Goal: Task Accomplishment & Management: Complete application form

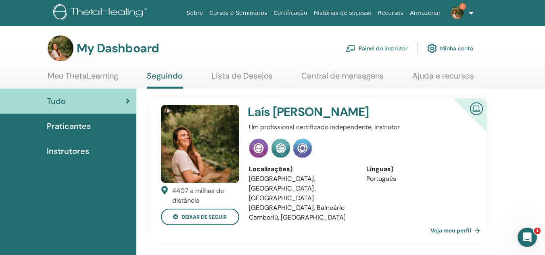
click at [397, 49] on link "Painel do instrutor" at bounding box center [377, 49] width 62 height 18
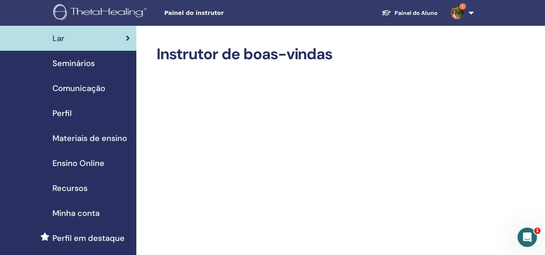
click at [84, 136] on span "Materiais de ensino" at bounding box center [89, 138] width 75 height 12
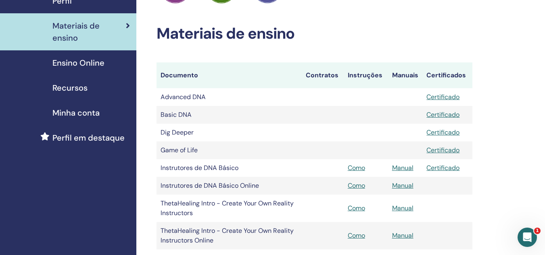
scroll to position [112, 0]
click at [397, 187] on link "Manual" at bounding box center [402, 186] width 21 height 8
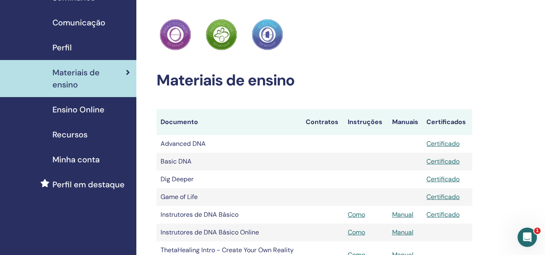
scroll to position [59, 0]
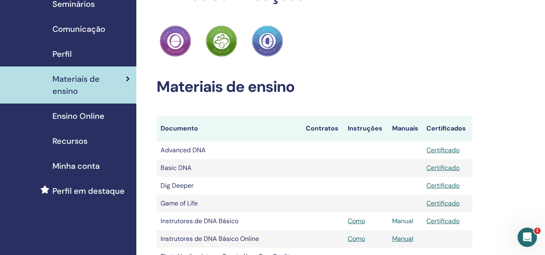
click at [402, 222] on link "Manual" at bounding box center [402, 221] width 21 height 8
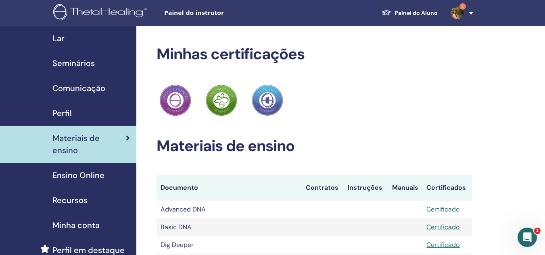
click at [70, 60] on span "Seminários" at bounding box center [73, 63] width 42 height 12
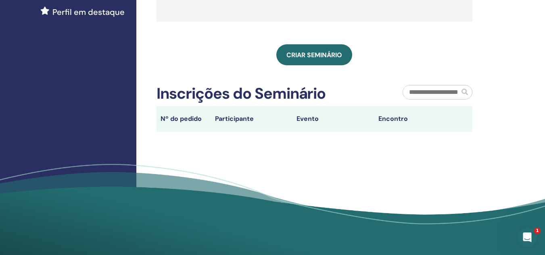
scroll to position [221, 0]
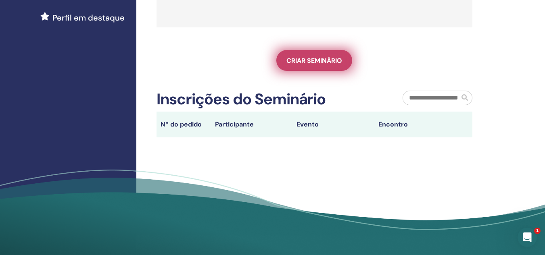
click at [306, 62] on span "Criar seminário" at bounding box center [315, 60] width 56 height 8
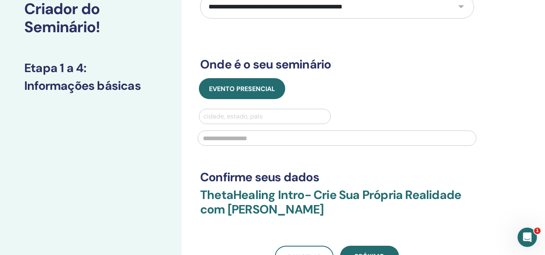
scroll to position [77, 0]
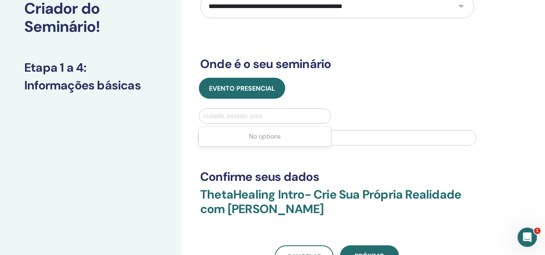
click at [295, 122] on div at bounding box center [264, 116] width 123 height 11
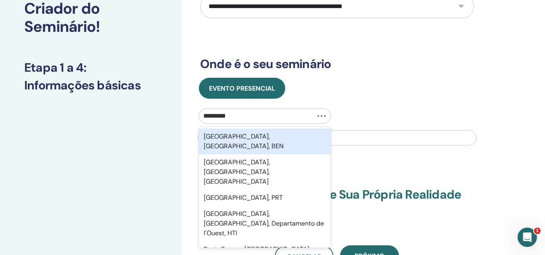
type input "**********"
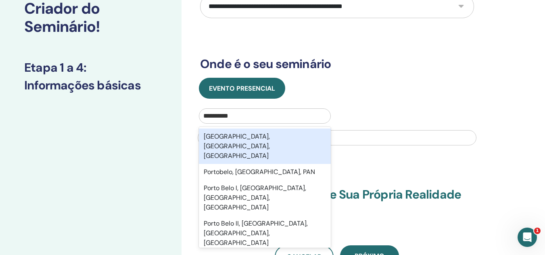
click at [270, 151] on font "Porto Belo, Santa Catarina, BRA" at bounding box center [237, 146] width 66 height 28
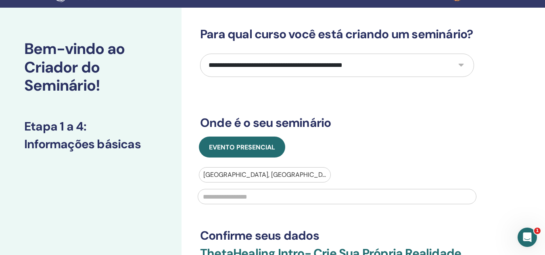
scroll to position [0, 0]
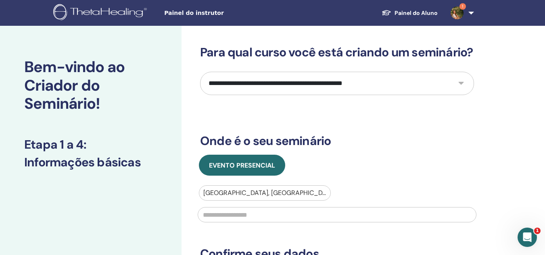
click at [353, 95] on select "**********" at bounding box center [337, 83] width 274 height 23
select select "*"
click at [200, 86] on select "**********" at bounding box center [337, 83] width 274 height 23
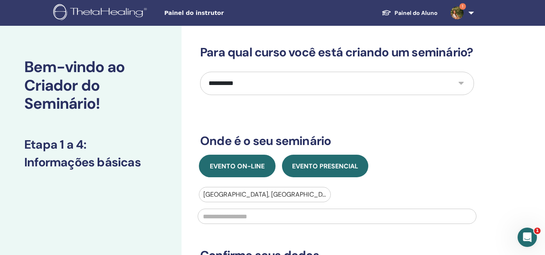
click at [247, 171] on button "Evento on-line" at bounding box center [237, 166] width 77 height 23
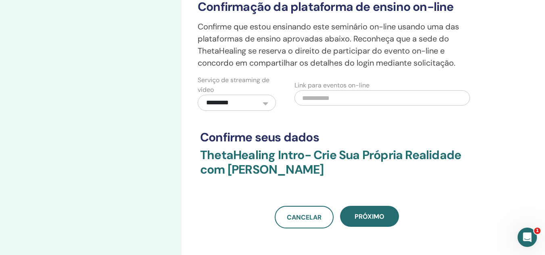
scroll to position [224, 0]
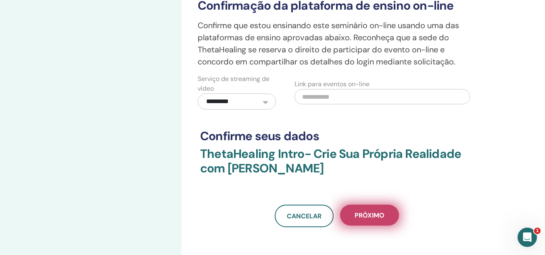
click at [366, 226] on button "Próximo" at bounding box center [369, 215] width 59 height 21
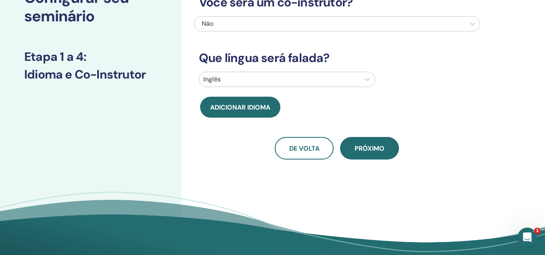
scroll to position [0, 0]
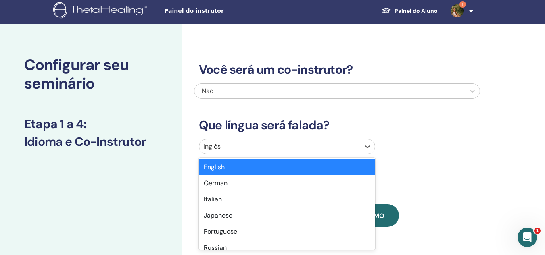
click at [340, 149] on div at bounding box center [279, 146] width 153 height 11
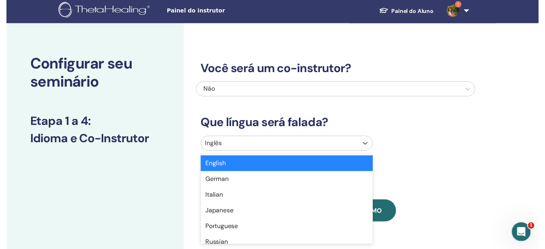
scroll to position [29, 0]
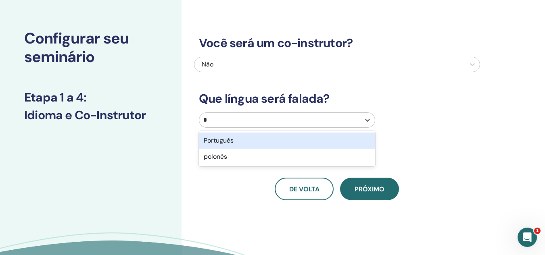
type input "**"
click at [340, 149] on div "Português" at bounding box center [287, 141] width 176 height 16
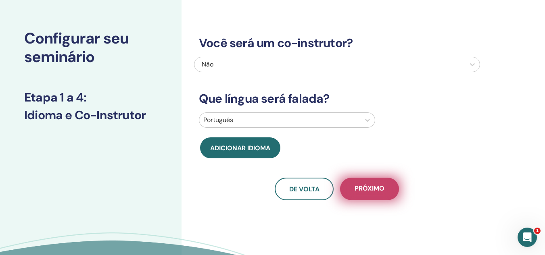
click at [375, 188] on font "Próximo" at bounding box center [370, 188] width 30 height 8
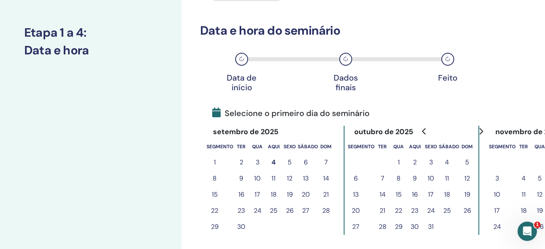
scroll to position [102, 0]
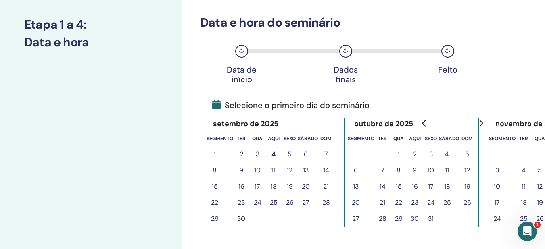
click at [291, 154] on font "5" at bounding box center [290, 154] width 4 height 8
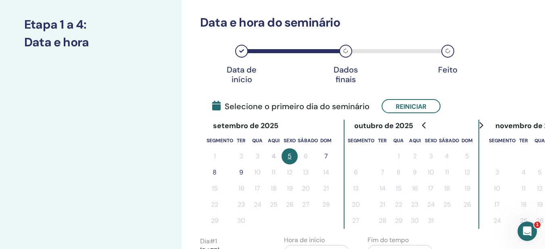
click at [324, 154] on font "7" at bounding box center [326, 156] width 4 height 8
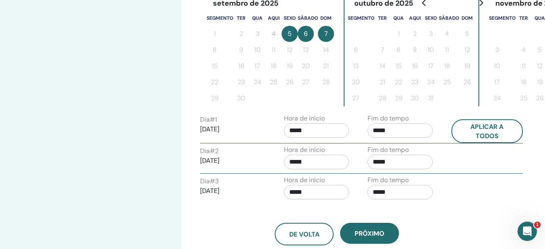
scroll to position [225, 0]
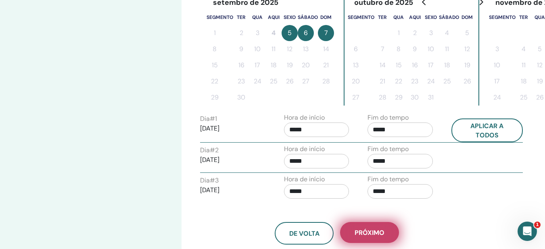
click at [370, 230] on font "Próximo" at bounding box center [370, 233] width 30 height 8
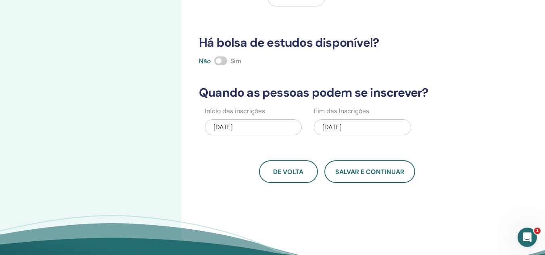
scroll to position [181, 0]
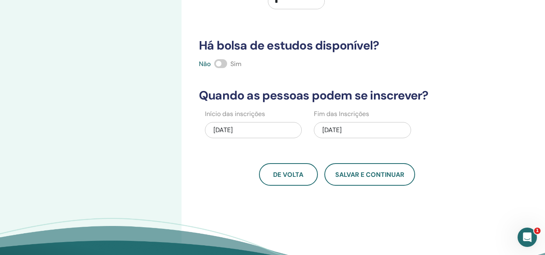
click at [225, 63] on span at bounding box center [220, 63] width 13 height 9
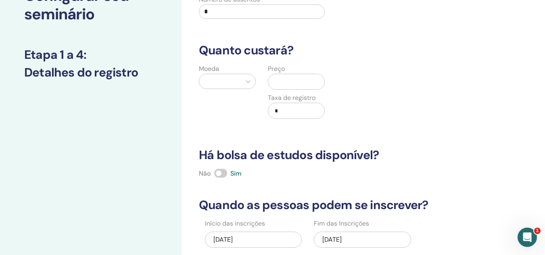
scroll to position [0, 0]
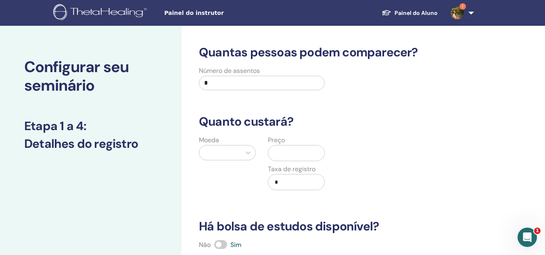
click at [261, 86] on input "*" at bounding box center [262, 83] width 126 height 15
type input "**"
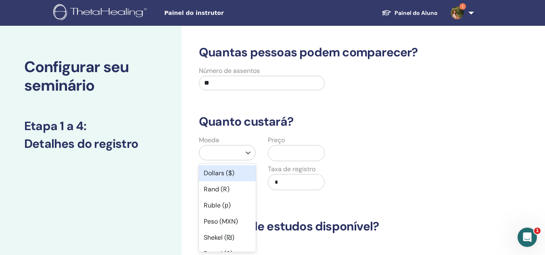
click at [227, 152] on div at bounding box center [219, 152] width 33 height 11
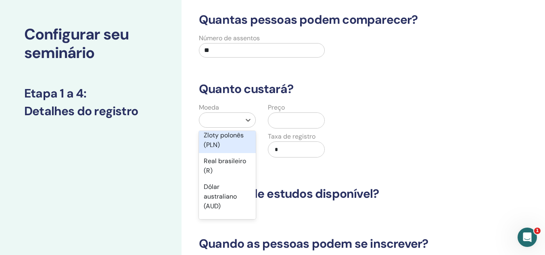
scroll to position [153, 0]
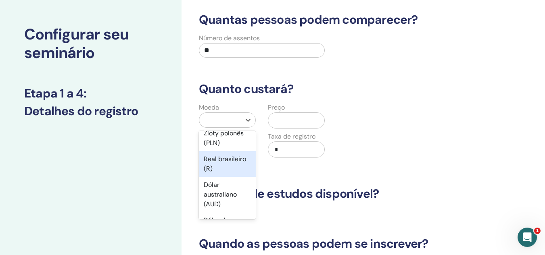
click at [226, 169] on font "Real brasileiro (R)" at bounding box center [225, 164] width 42 height 18
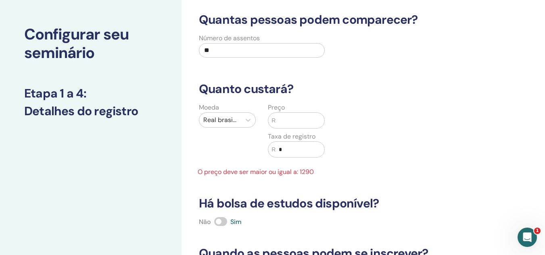
click at [301, 120] on input "text" at bounding box center [300, 120] width 49 height 15
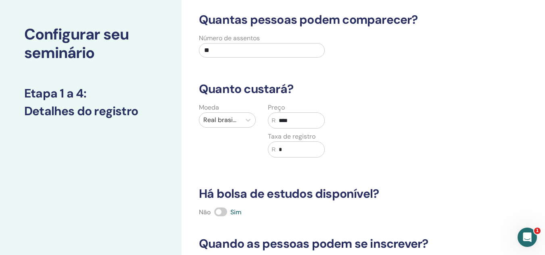
type input "****"
click at [299, 147] on input "*" at bounding box center [300, 149] width 49 height 15
type input "*"
type input "***"
click at [346, 157] on div "Moeda Real brasileiro (R) Preço R **** Taxa de registro R ***" at bounding box center [331, 135] width 286 height 65
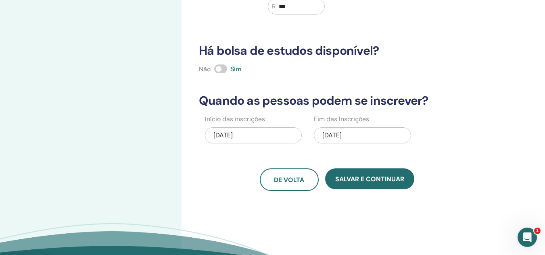
scroll to position [176, 0]
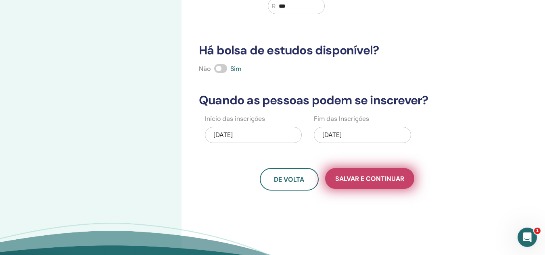
click at [354, 178] on font "Salvar e continuar" at bounding box center [369, 179] width 69 height 8
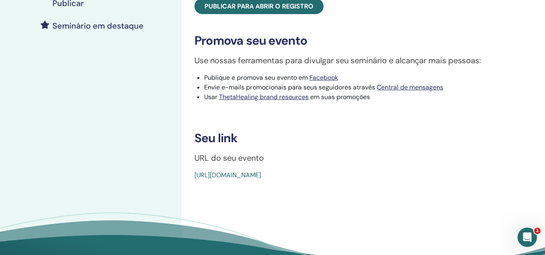
scroll to position [226, 0]
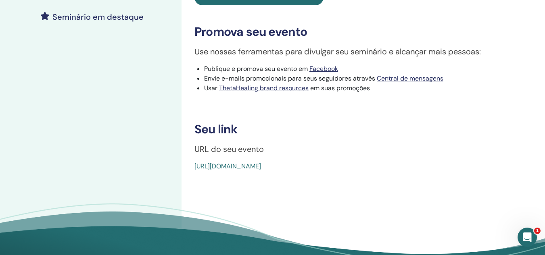
drag, startPoint x: 381, startPoint y: 174, endPoint x: 196, endPoint y: 168, distance: 184.9
copy link "https://www.thetahealing.com/seminar-376610-details.html"
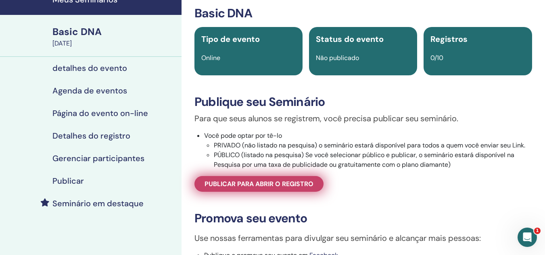
scroll to position [0, 0]
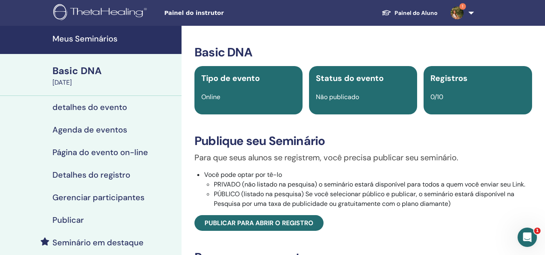
click at [457, 10] on img at bounding box center [457, 12] width 13 height 13
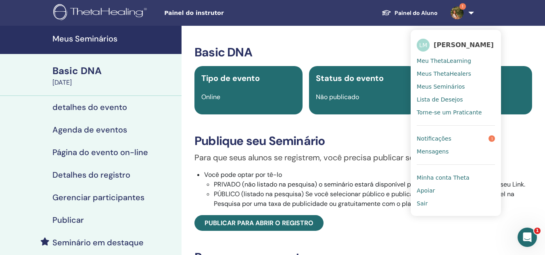
click at [454, 141] on link "Notificações 1" at bounding box center [456, 138] width 78 height 13
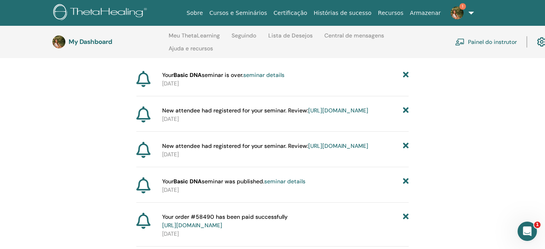
scroll to position [97, 0]
click at [314, 114] on link "https://member.thetahealing.com/instructor/seminar/366372/attendees" at bounding box center [338, 110] width 60 height 7
